Goal: Find contact information: Find contact information

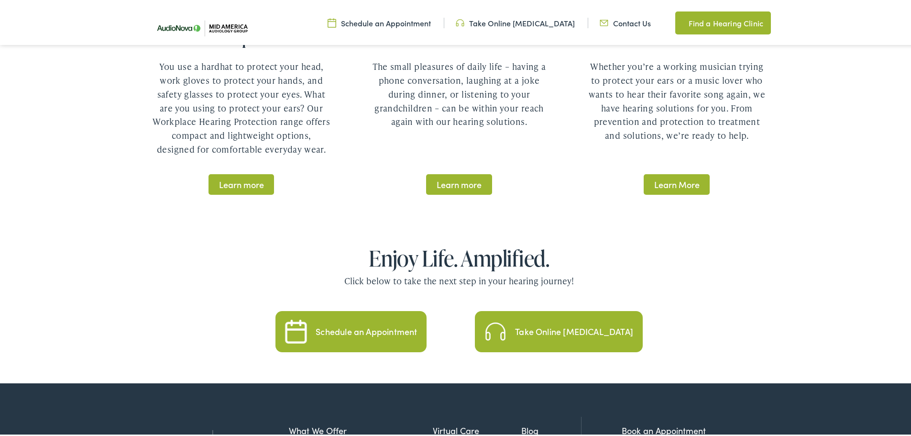
scroll to position [2104, 0]
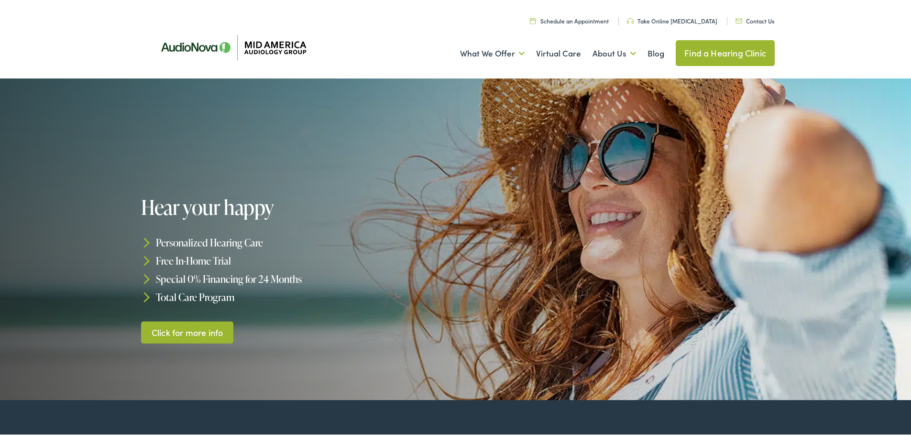
click at [748, 20] on link "Contact Us" at bounding box center [754, 19] width 39 height 8
